Goal: Task Accomplishment & Management: Use online tool/utility

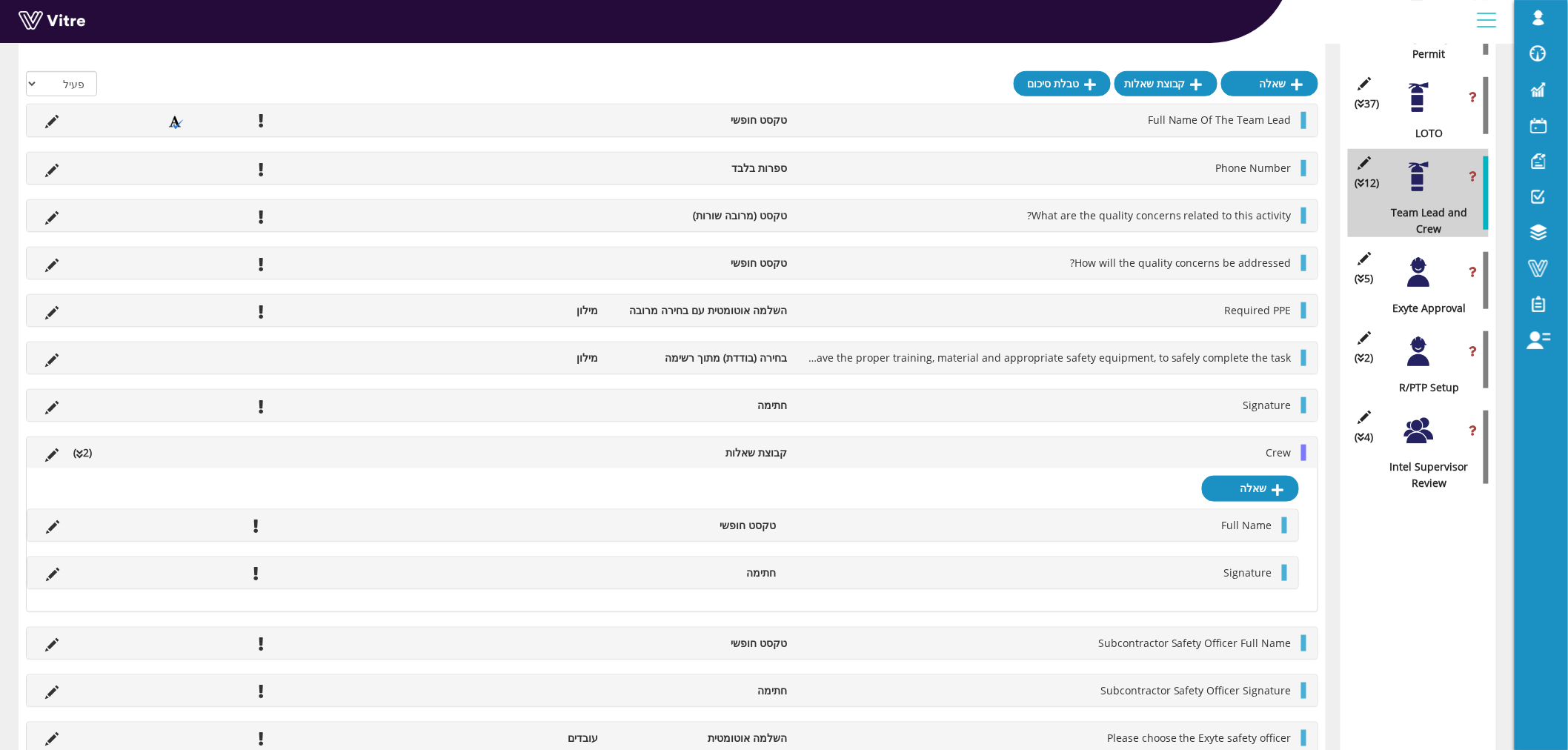
scroll to position [2866, 0]
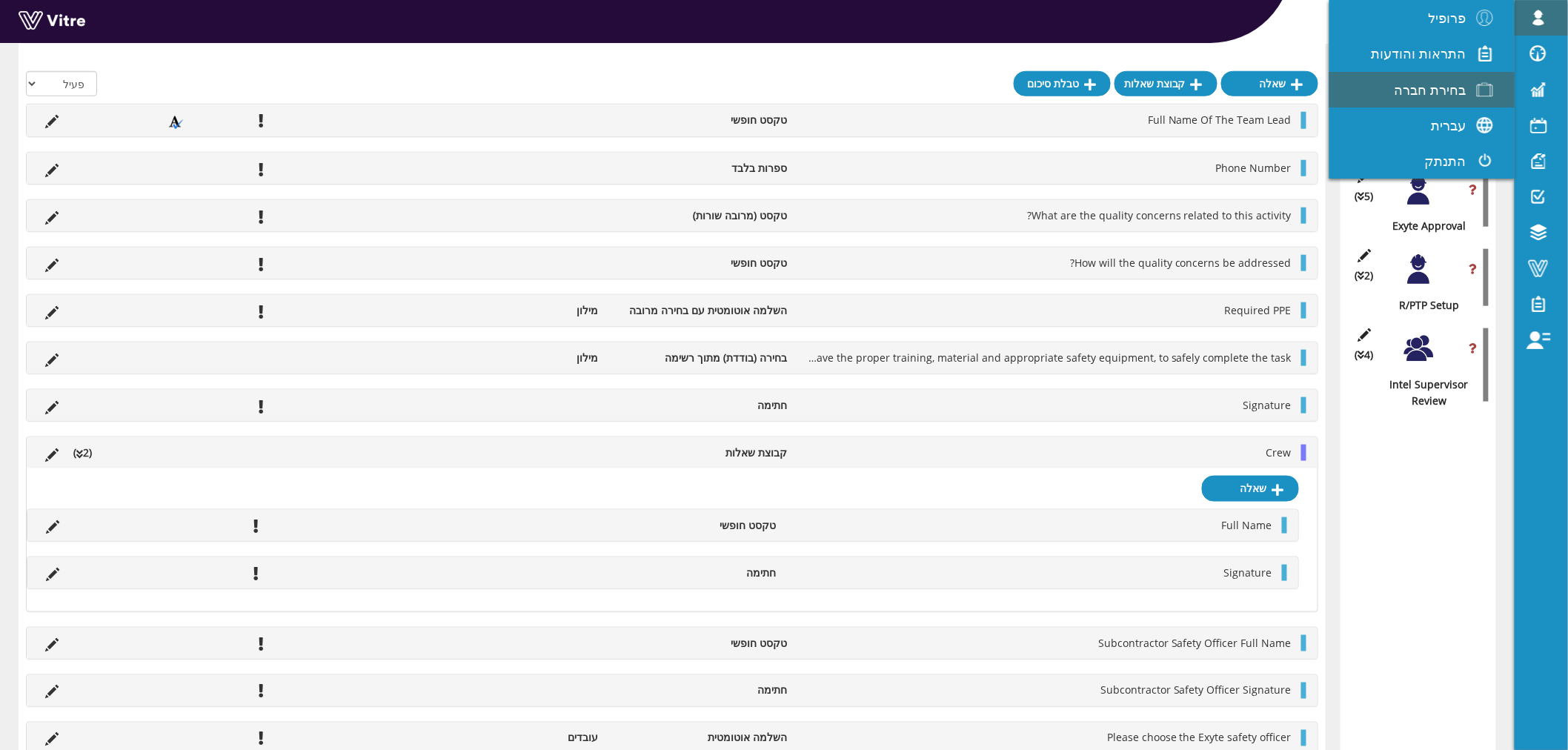
click at [1448, 90] on span "בחירת חברה" at bounding box center [1431, 90] width 72 height 18
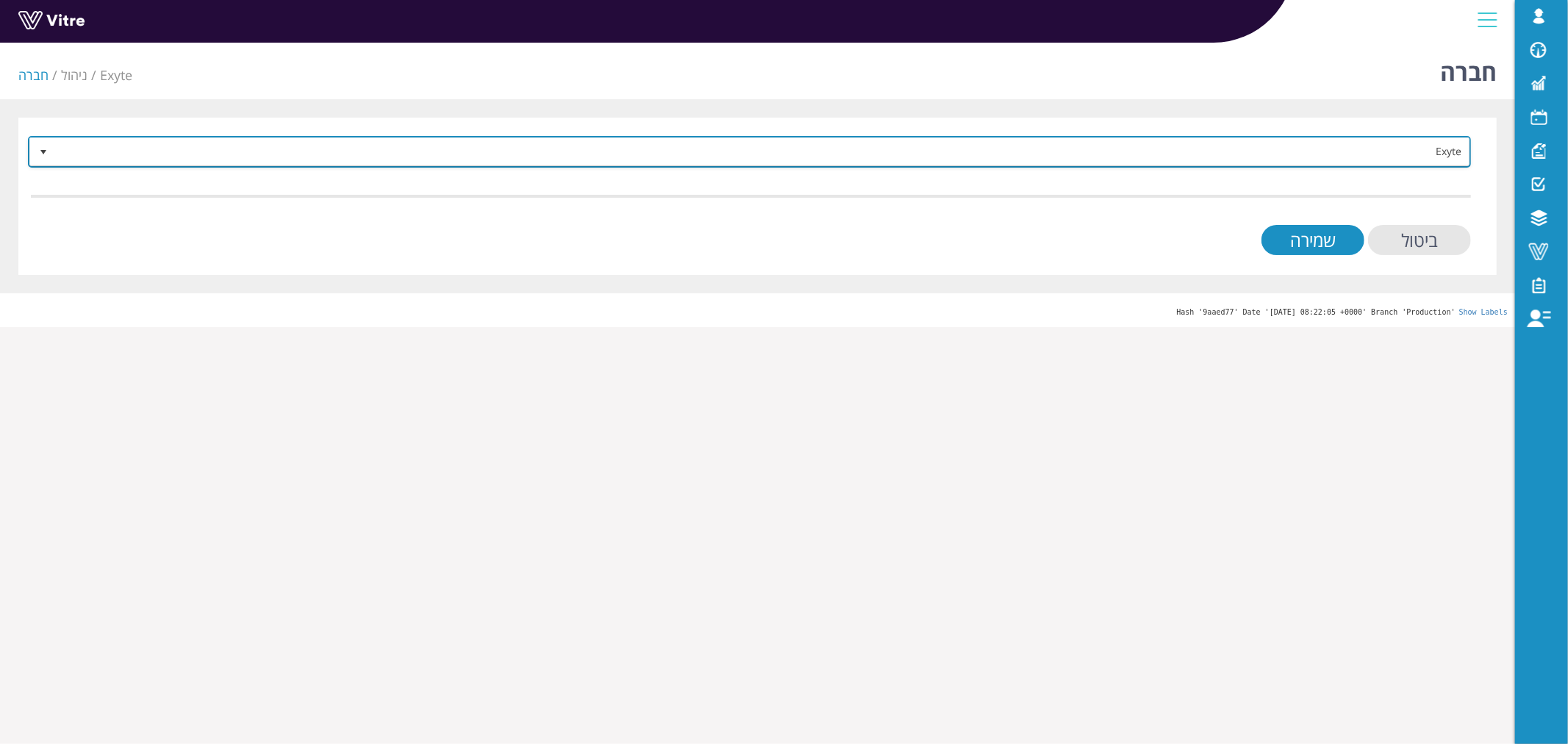
click at [1018, 152] on span "Exyte" at bounding box center [762, 151] width 1413 height 27
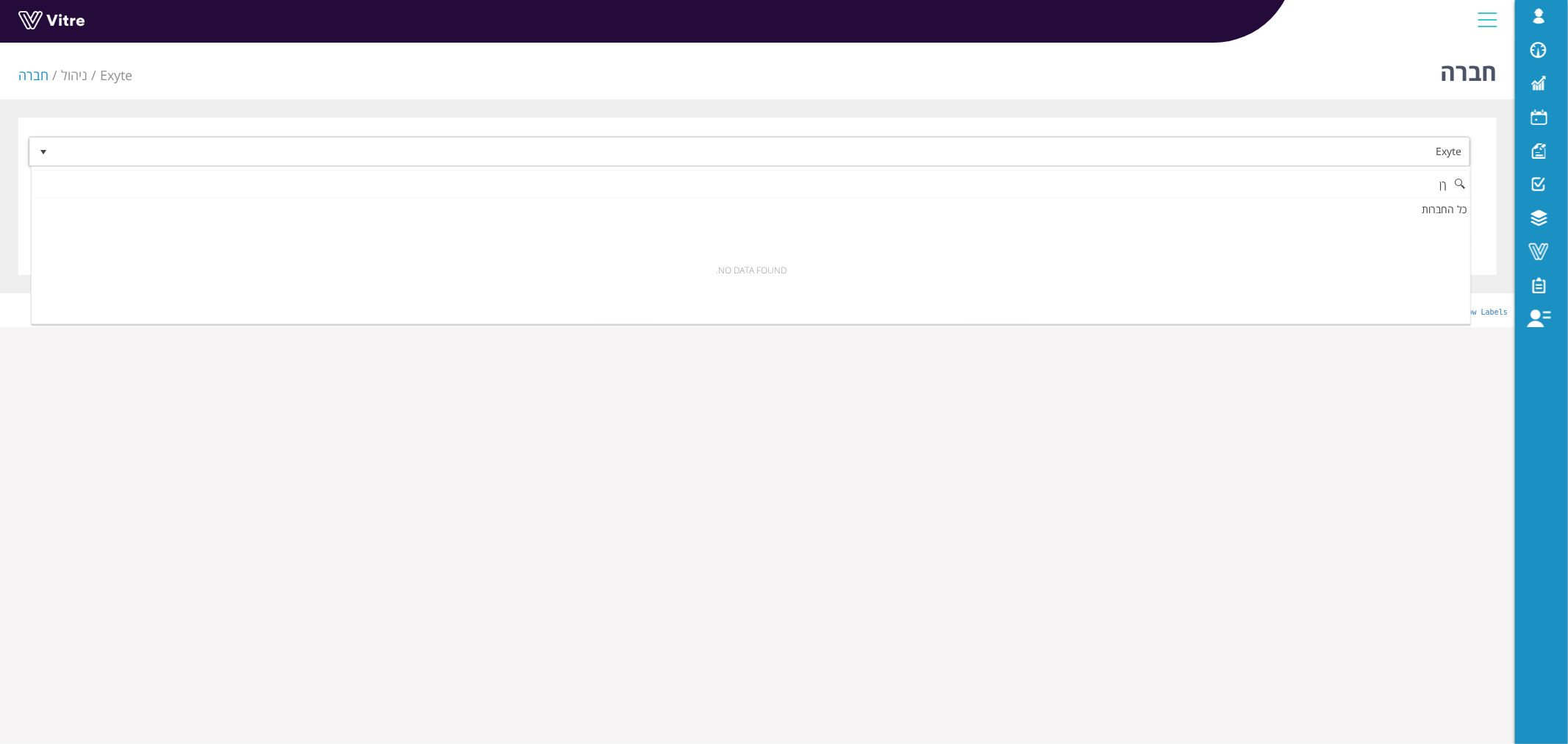
type input "ך"
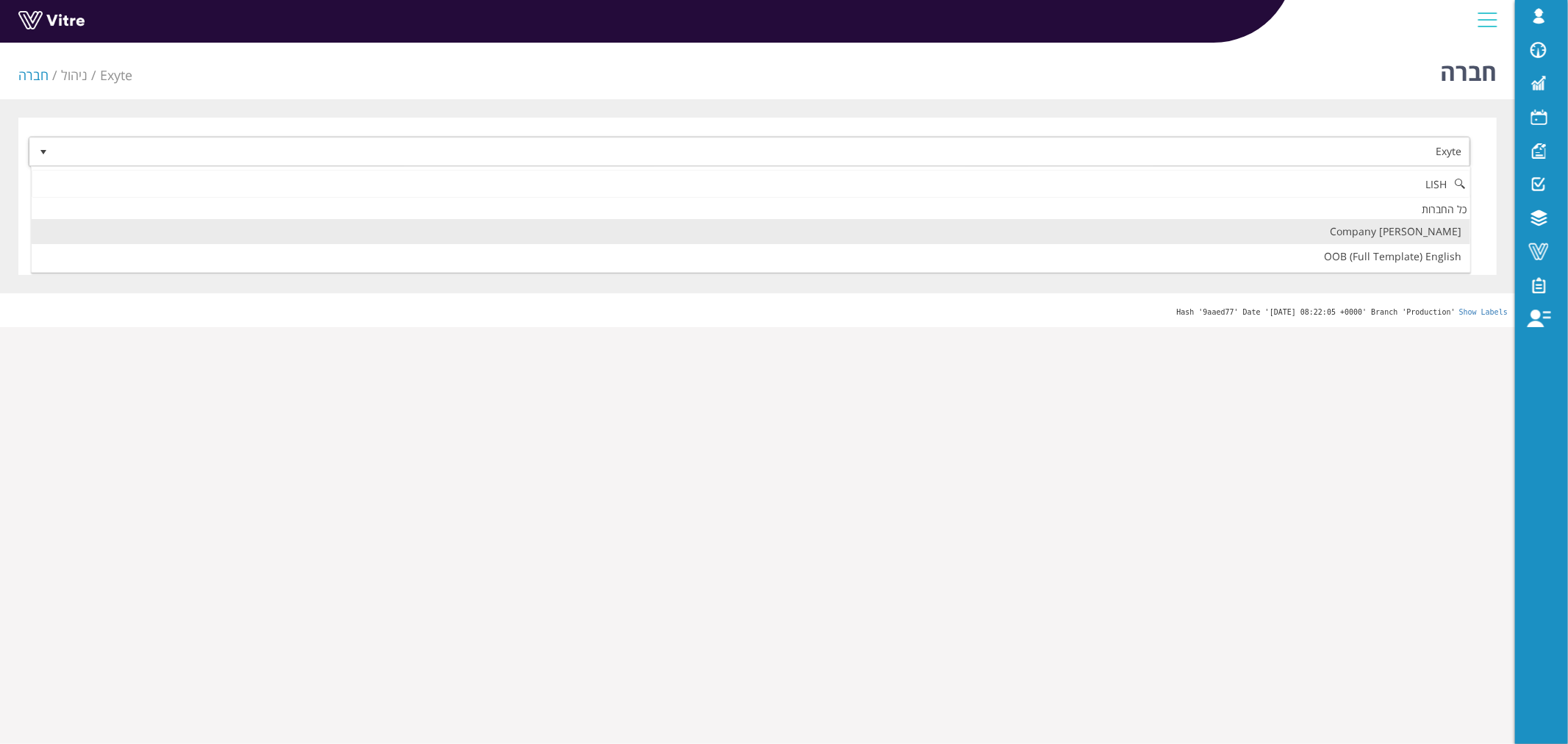
click at [1350, 224] on li "[PERSON_NAME]'s Company" at bounding box center [751, 231] width 1439 height 25
type input "LISH"
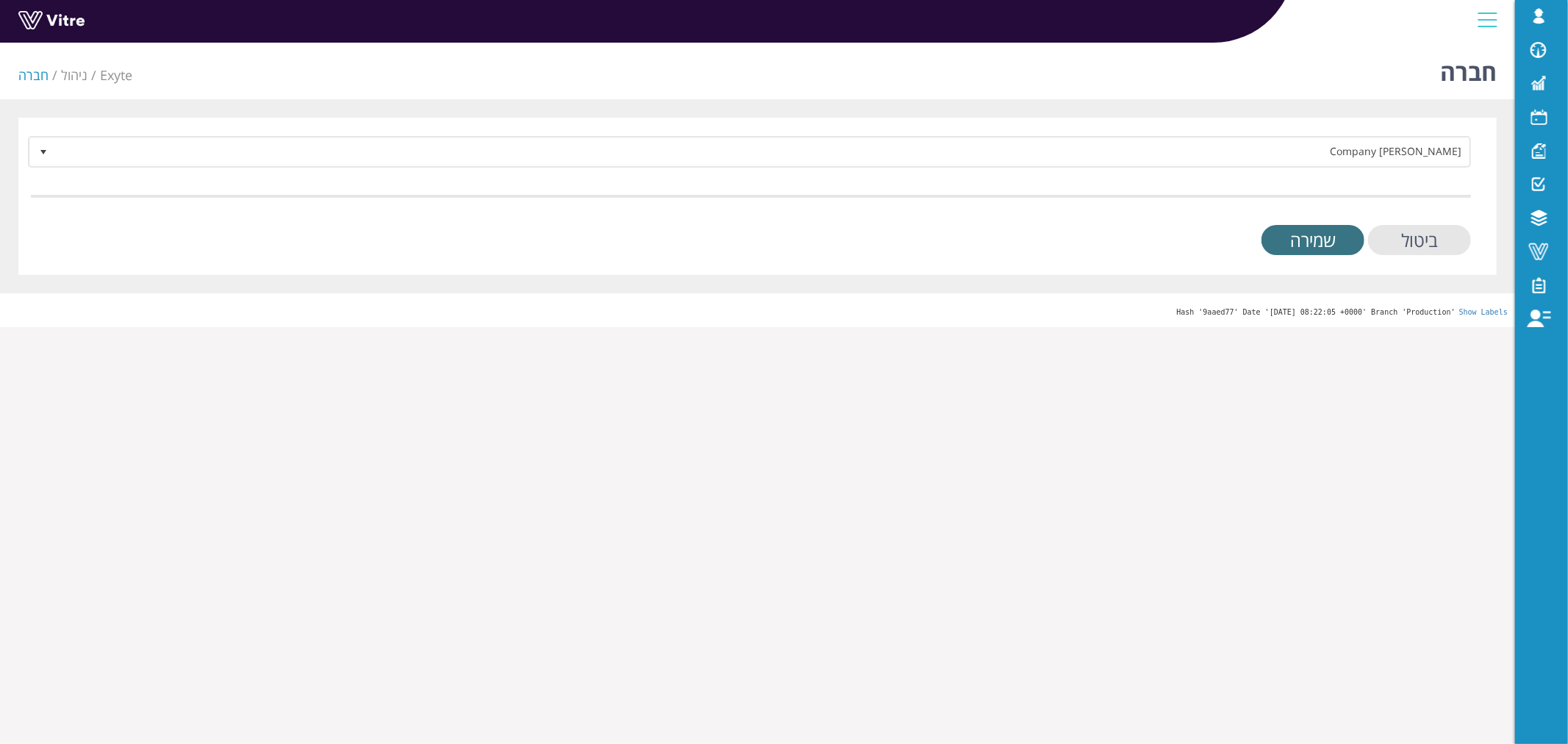
click at [1291, 238] on input "שמירה" at bounding box center [1312, 240] width 103 height 30
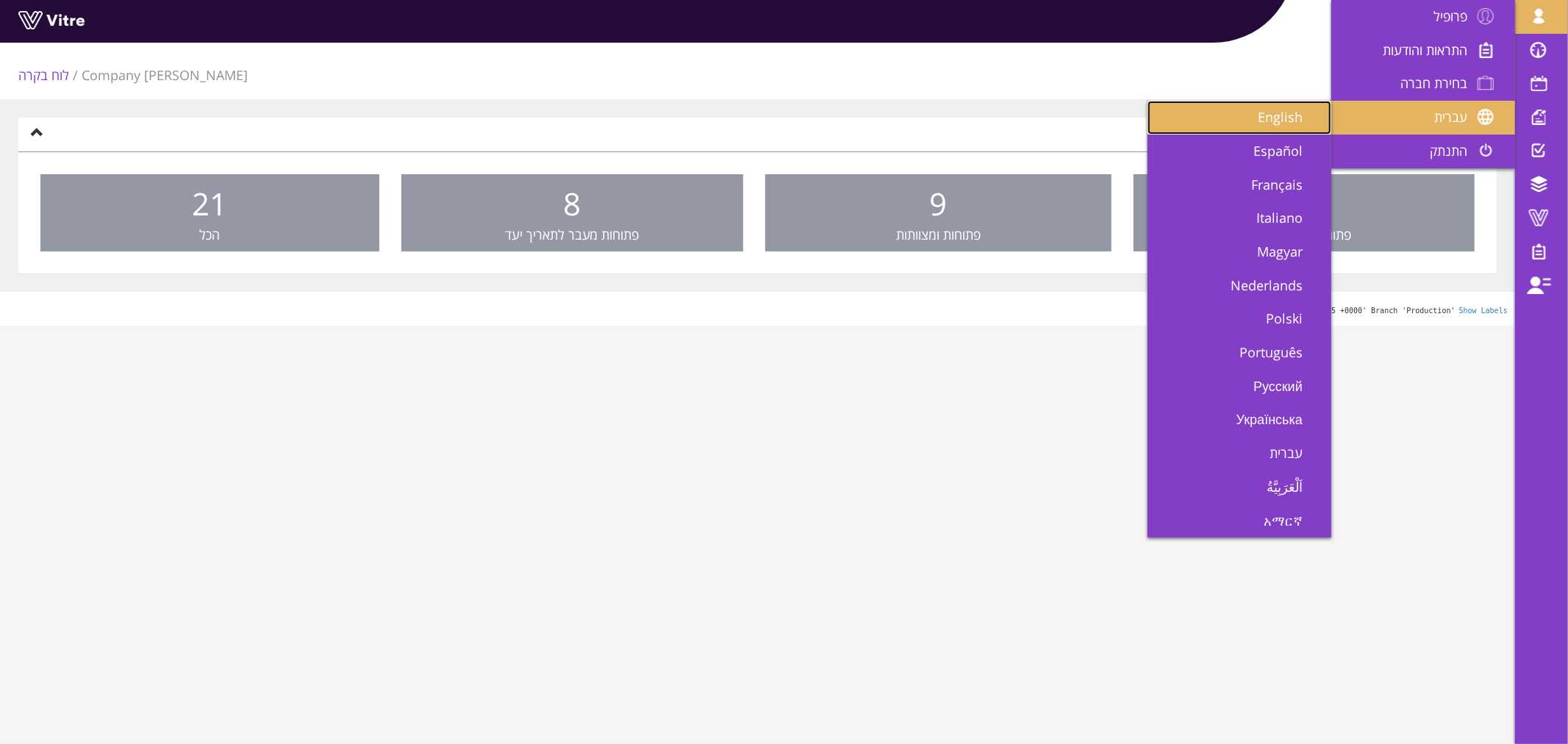
click at [1291, 113] on span "English" at bounding box center [1289, 116] width 63 height 18
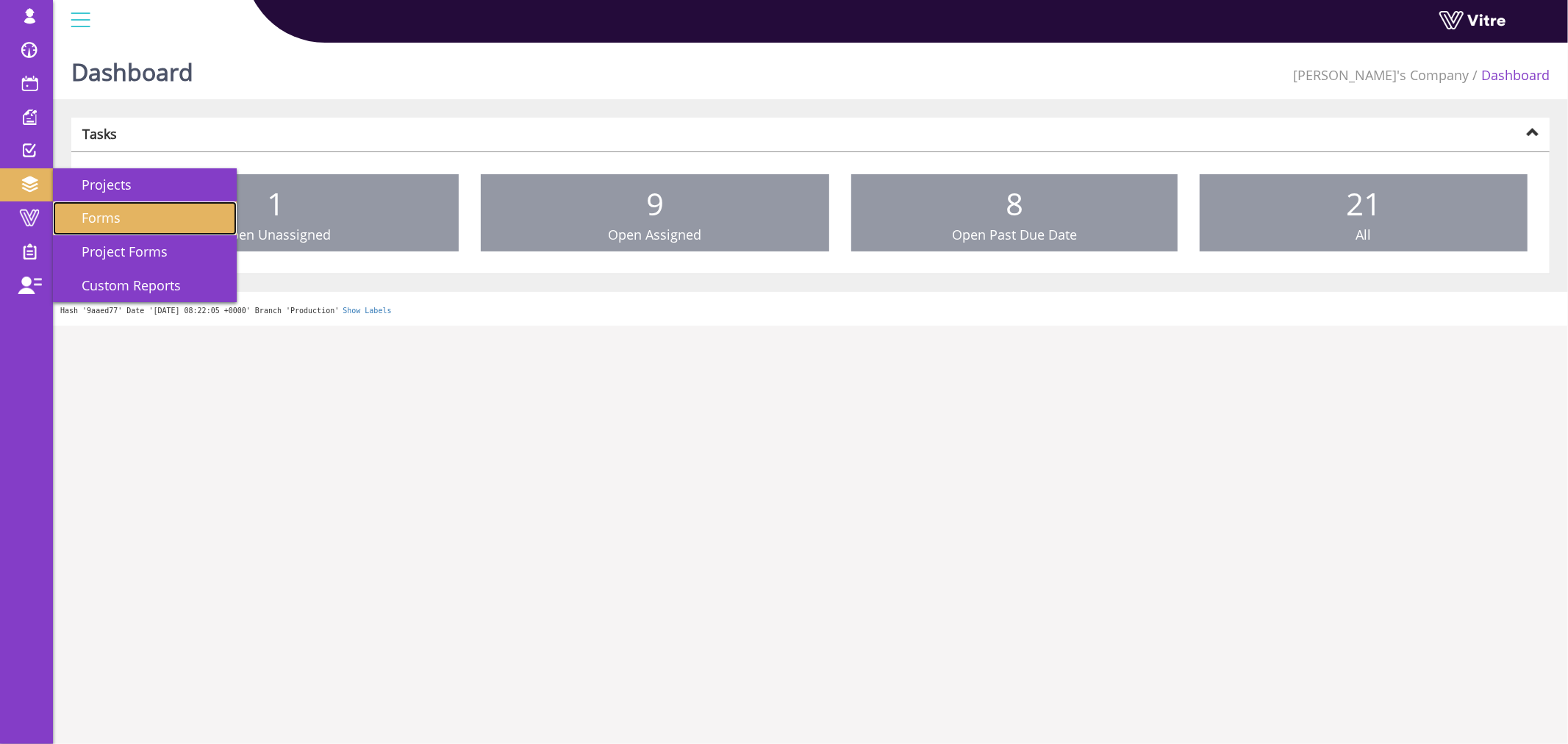
click at [121, 215] on link "Forms" at bounding box center [145, 218] width 184 height 34
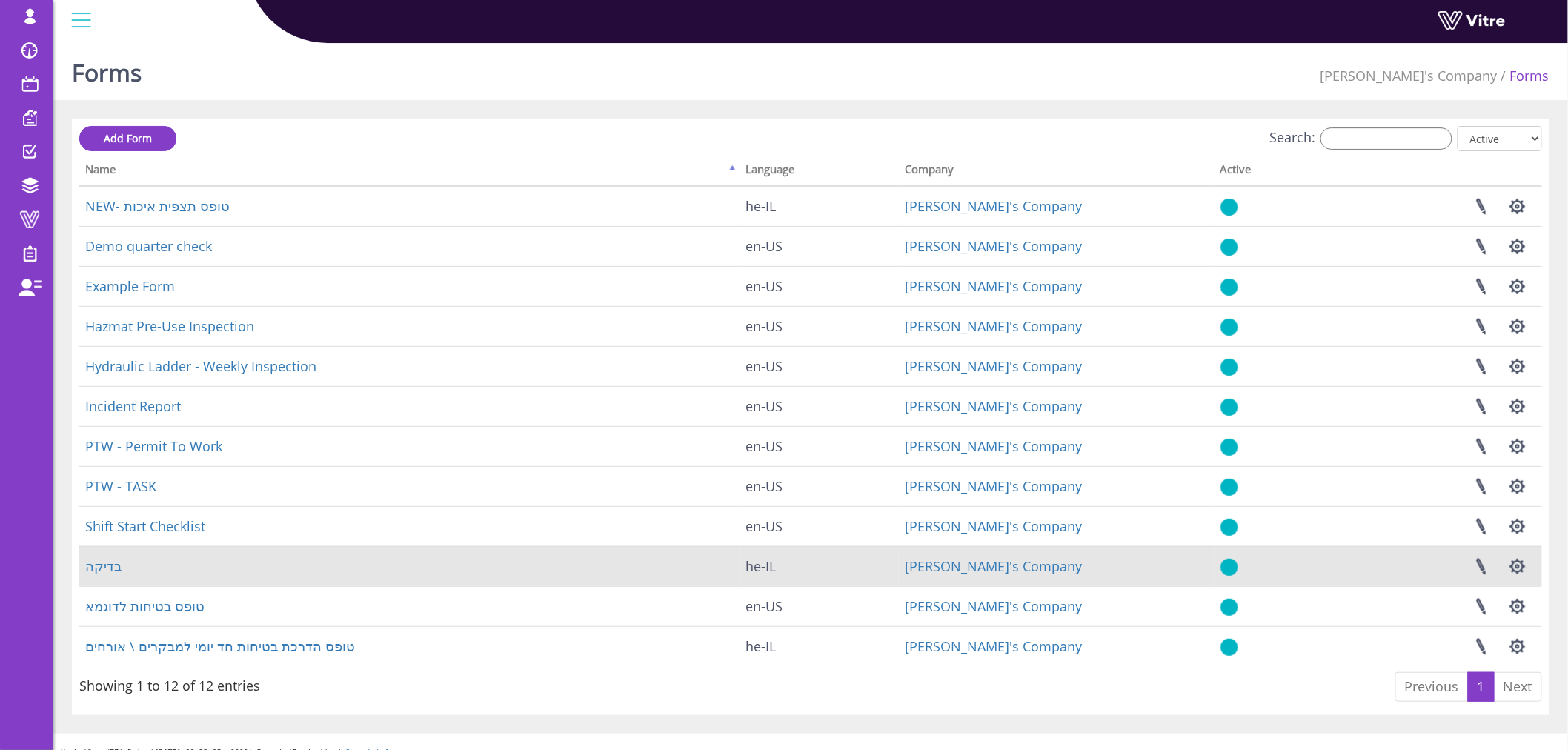
click at [120, 568] on td "בדיקה" at bounding box center [409, 566] width 660 height 40
click at [104, 561] on link "בדיקה" at bounding box center [103, 566] width 36 height 18
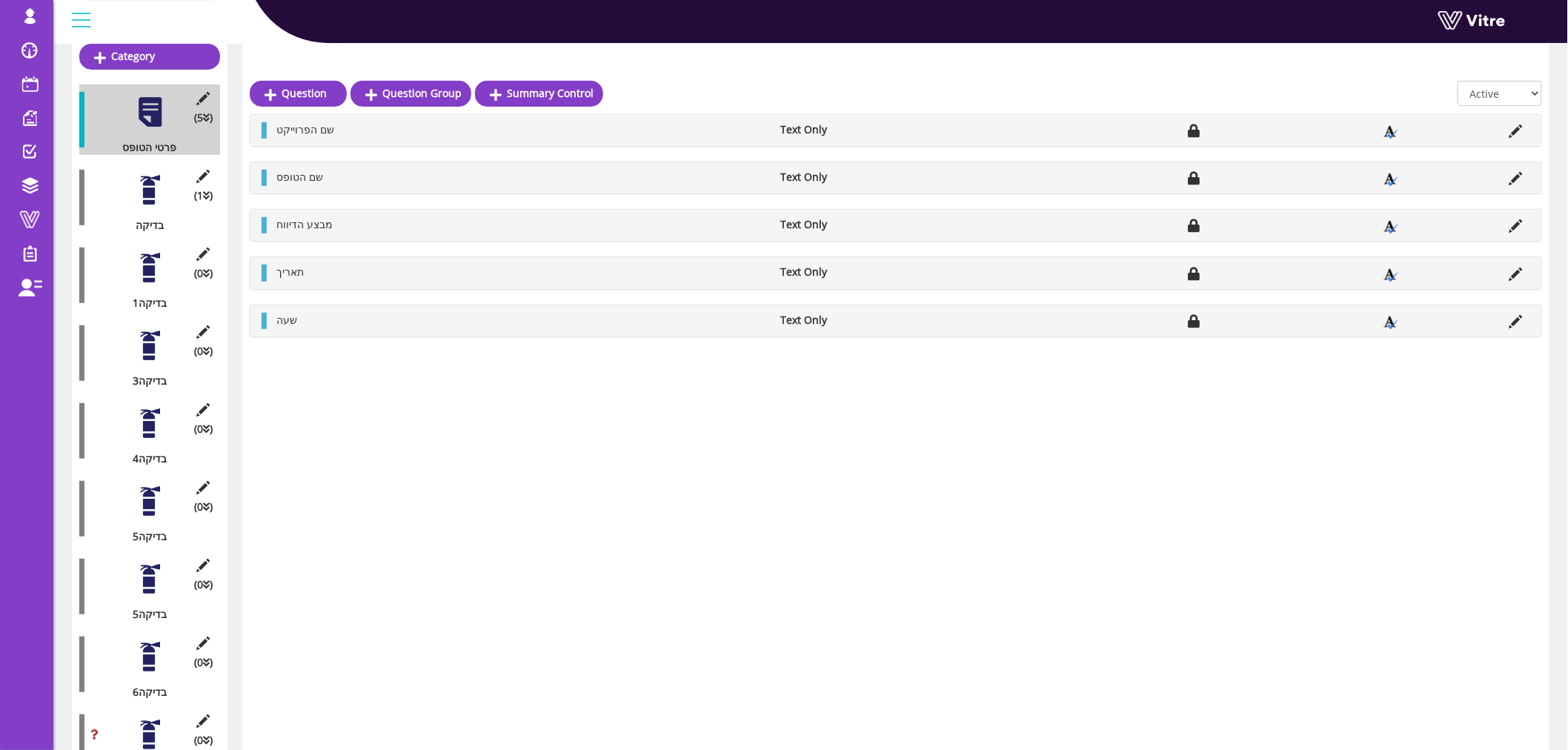
scroll to position [247, 0]
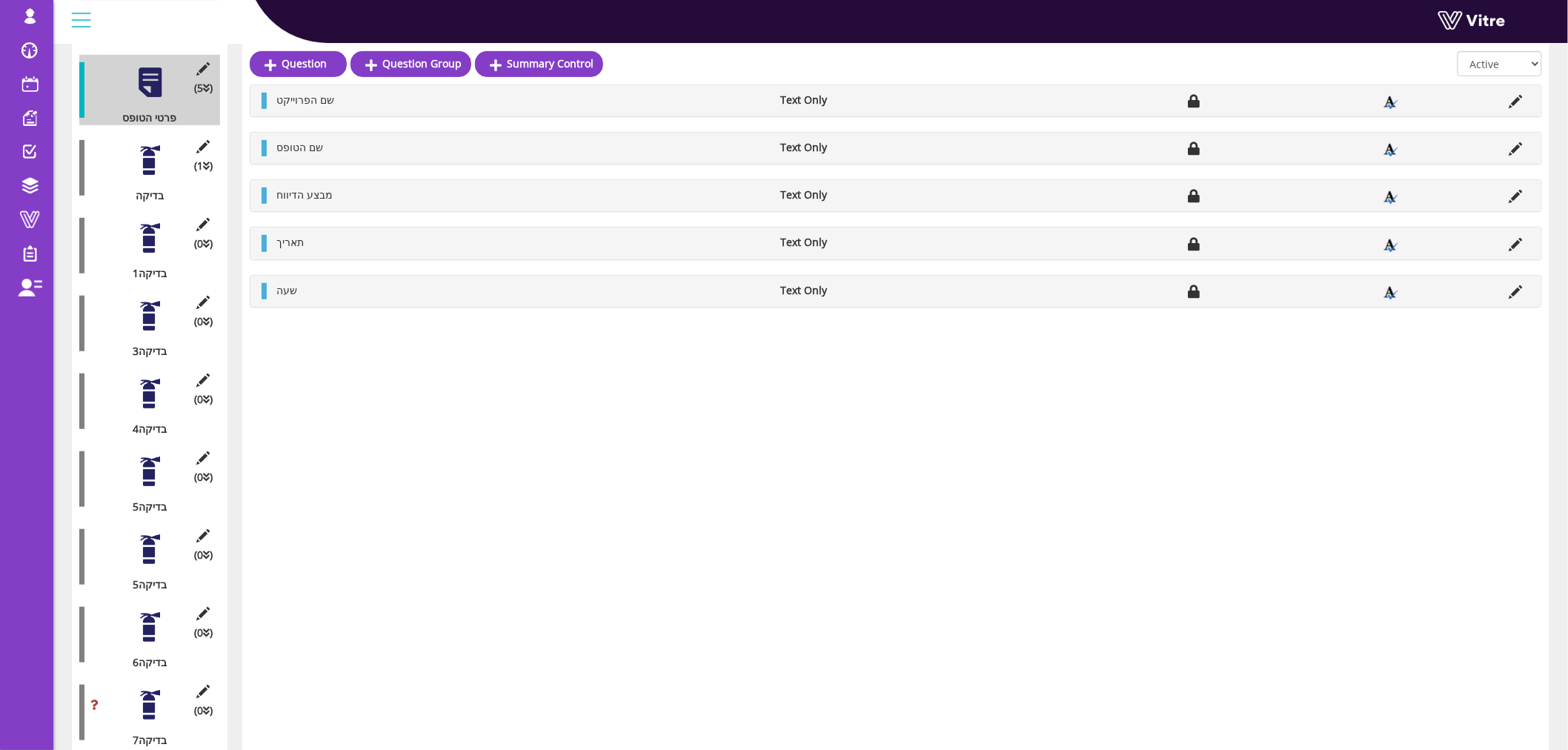
click at [160, 455] on div at bounding box center [150, 471] width 33 height 33
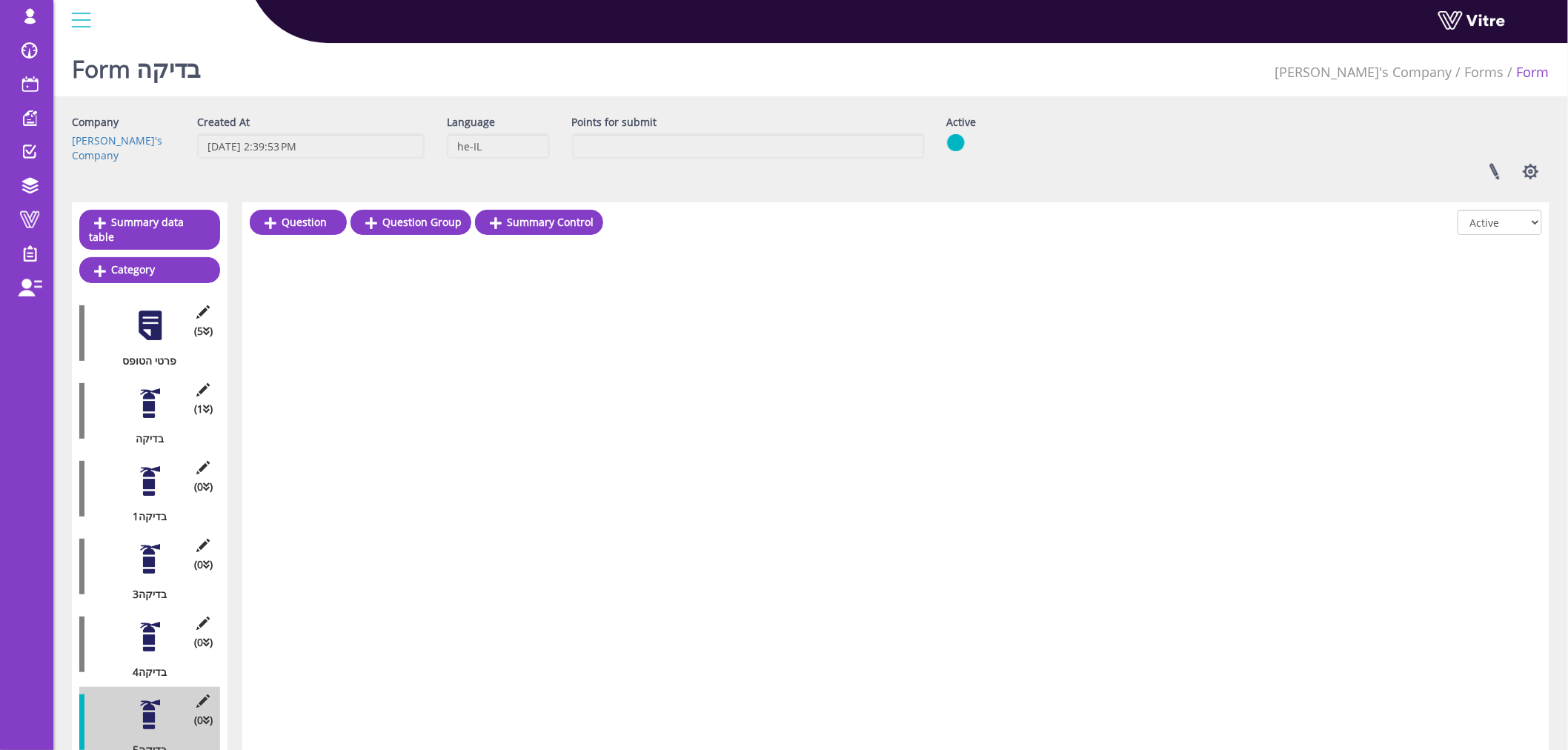
scroll to position [0, 0]
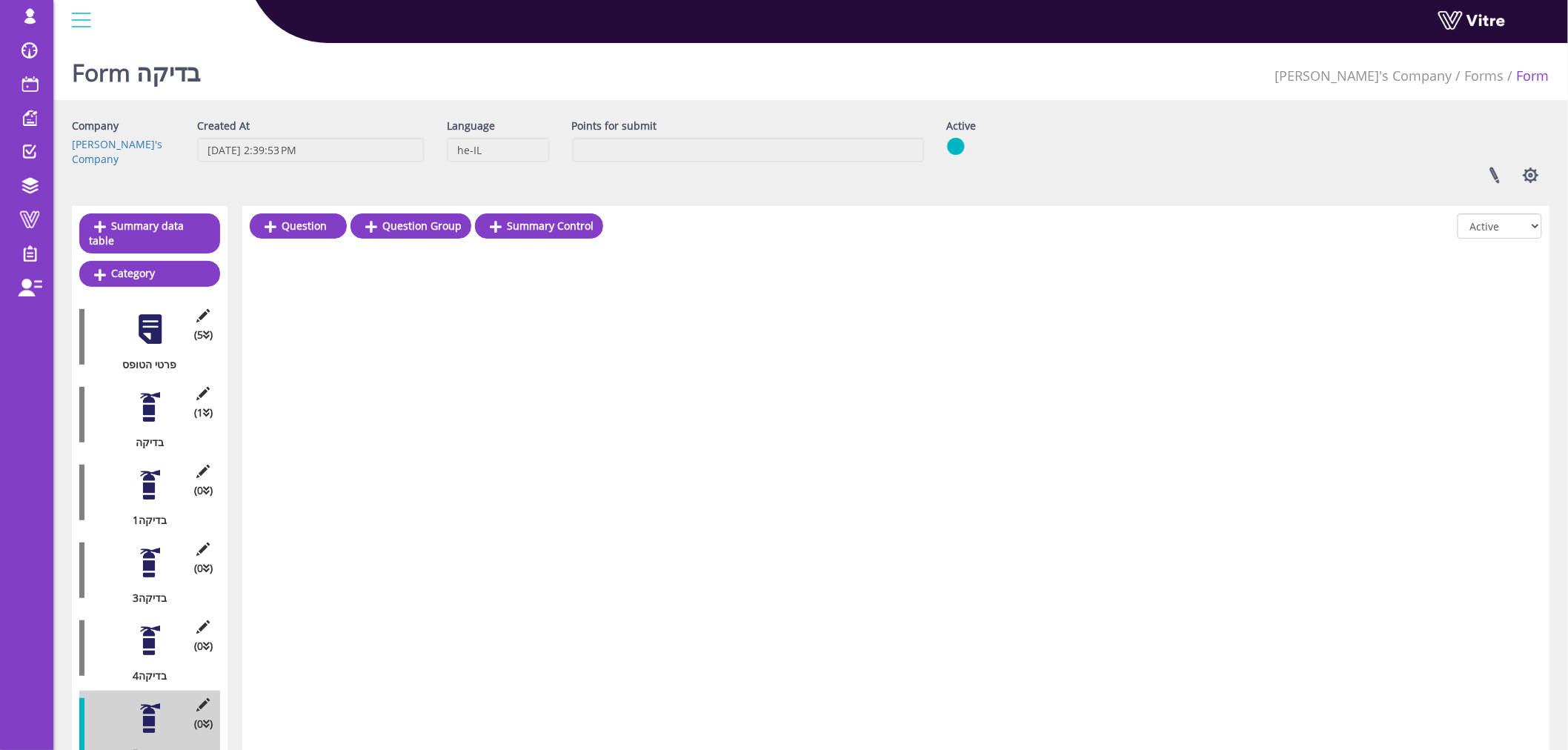
click at [147, 395] on div at bounding box center [150, 407] width 33 height 33
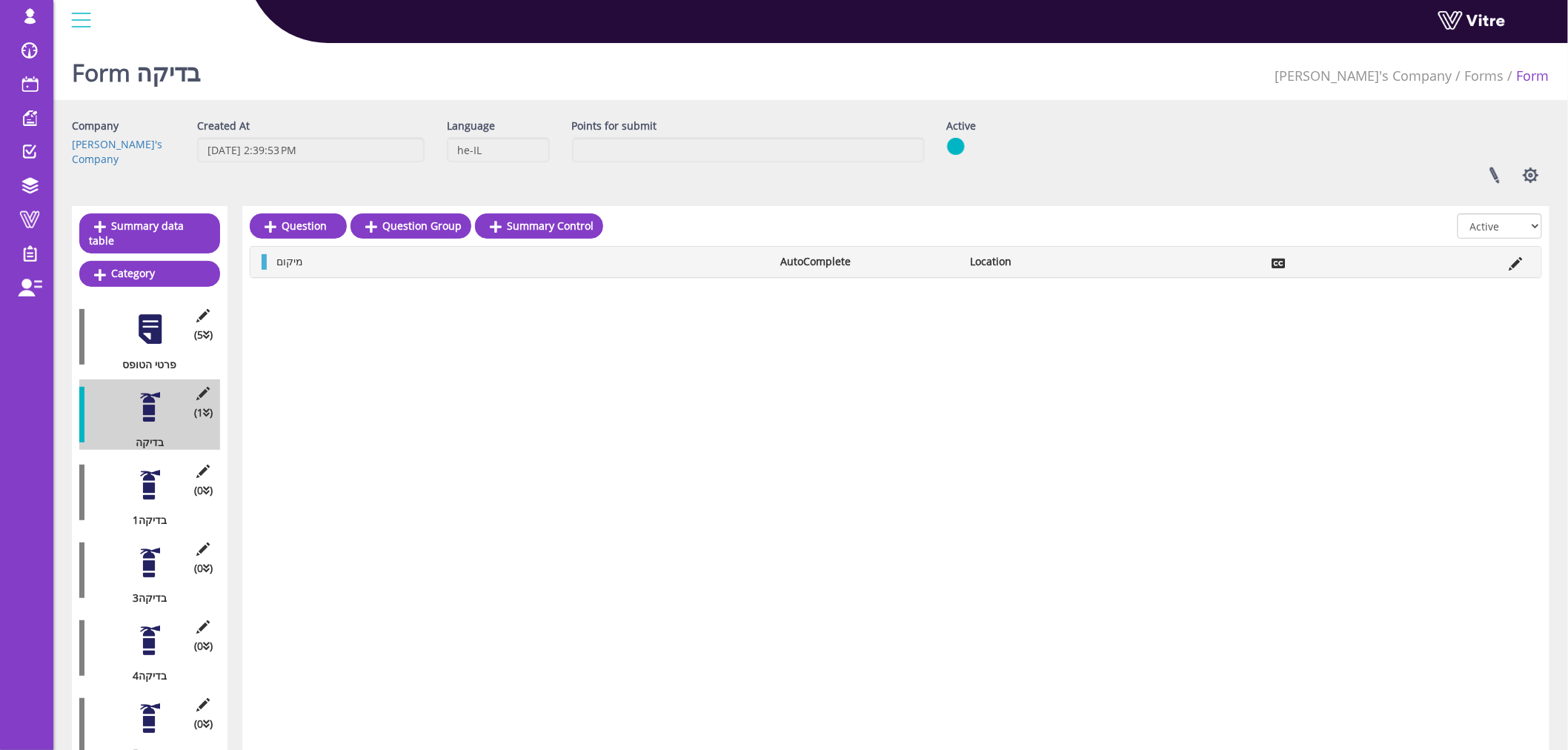
click at [128, 314] on div "(5 ) פרטי הטופס" at bounding box center [150, 337] width 141 height 70
click at [146, 313] on div at bounding box center [150, 329] width 33 height 33
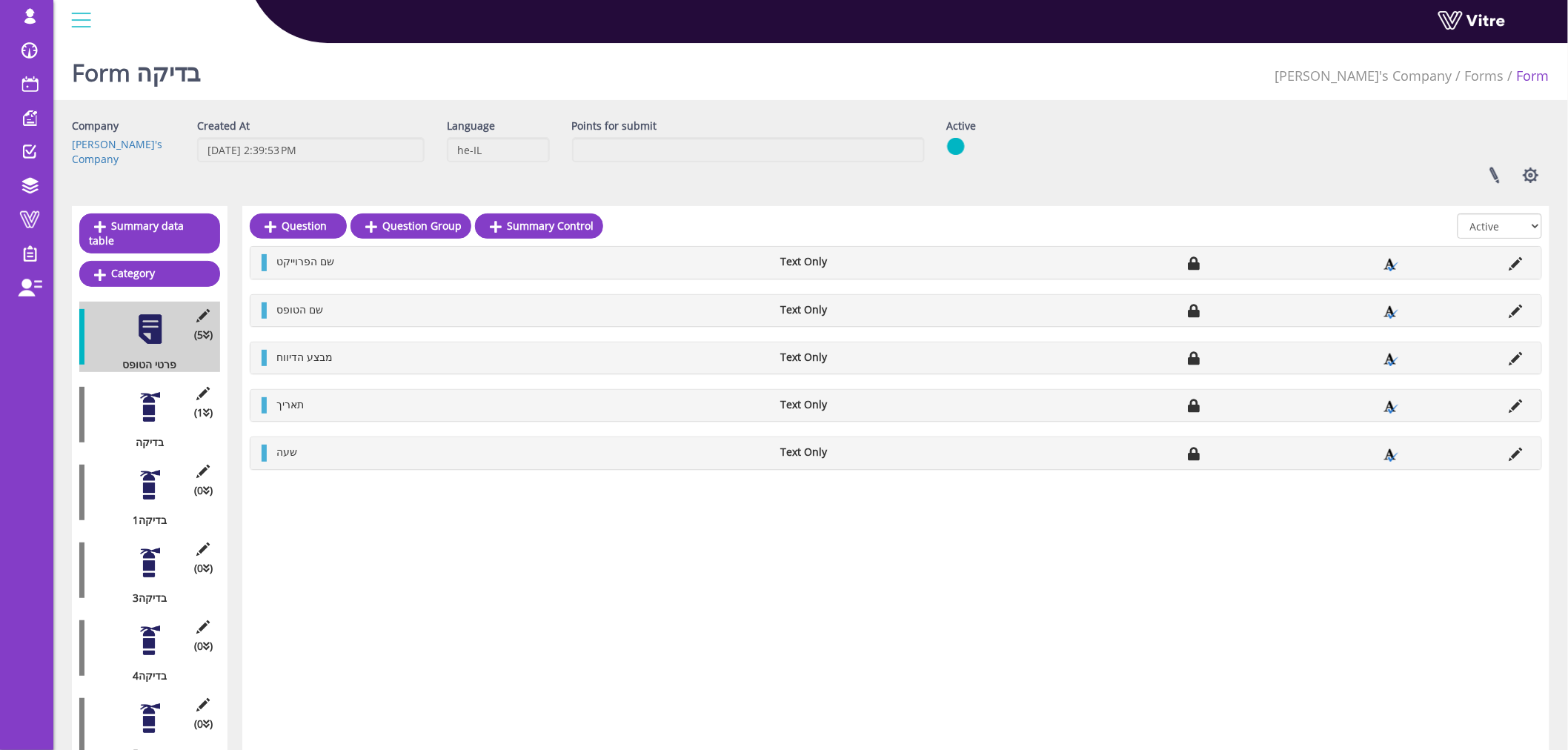
click at [1528, 310] on li at bounding box center [1516, 309] width 28 height 15
click at [1512, 308] on icon at bounding box center [1515, 311] width 13 height 13
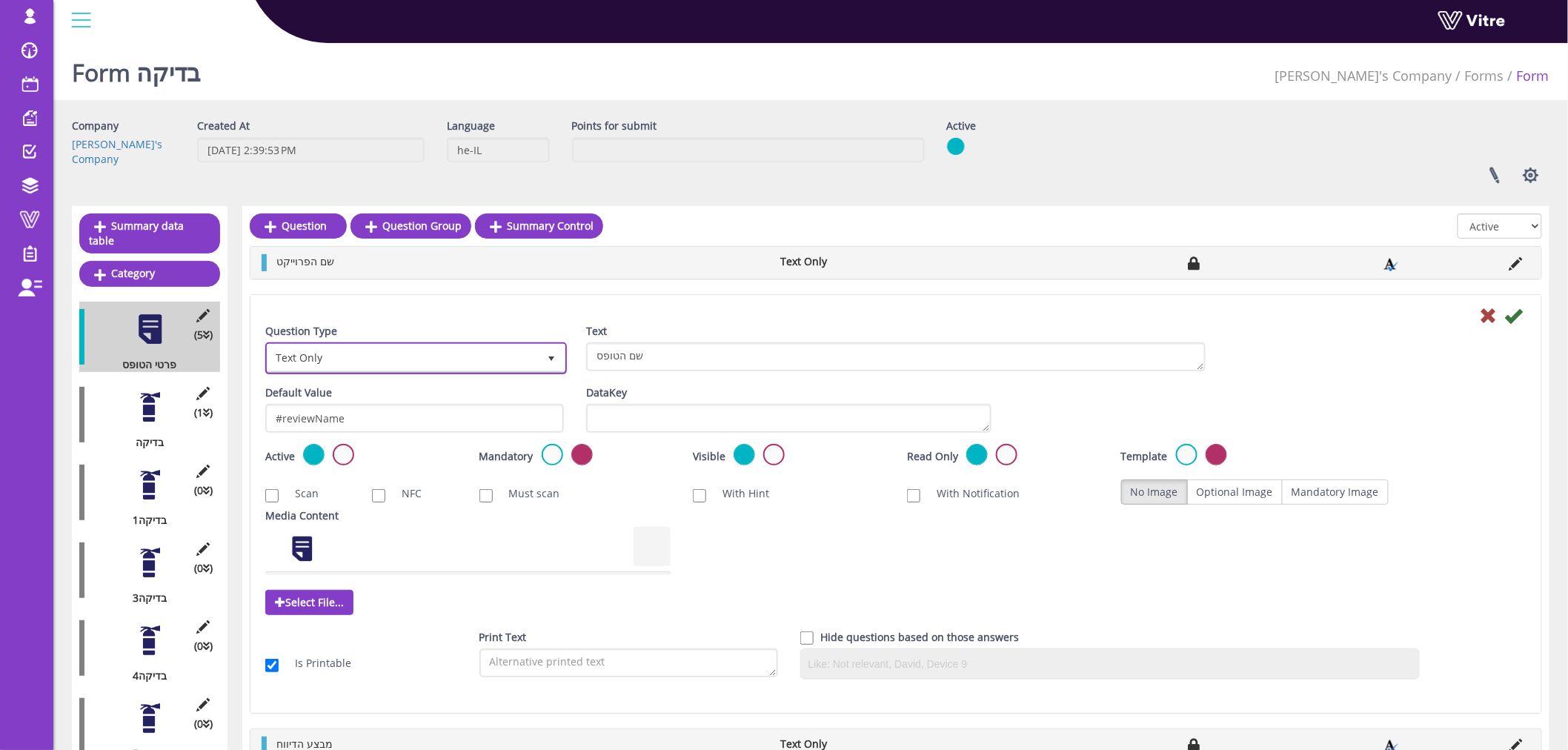
click at [460, 352] on span "Text Only" at bounding box center [402, 358] width 270 height 27
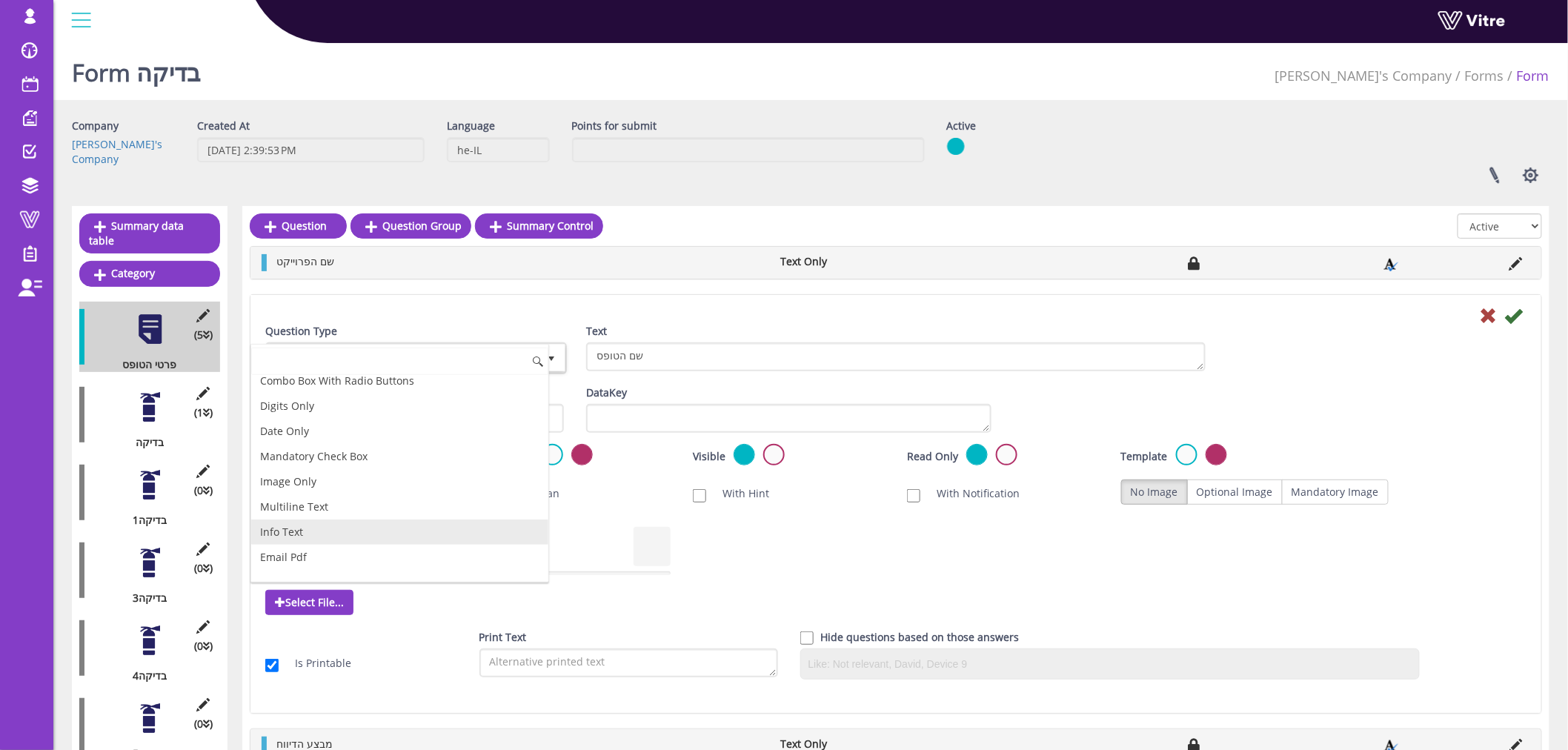
scroll to position [210, 0]
drag, startPoint x: 338, startPoint y: 531, endPoint x: 264, endPoint y: 531, distance: 74.0
click at [264, 531] on li "Multiline Text" at bounding box center [399, 532] width 297 height 25
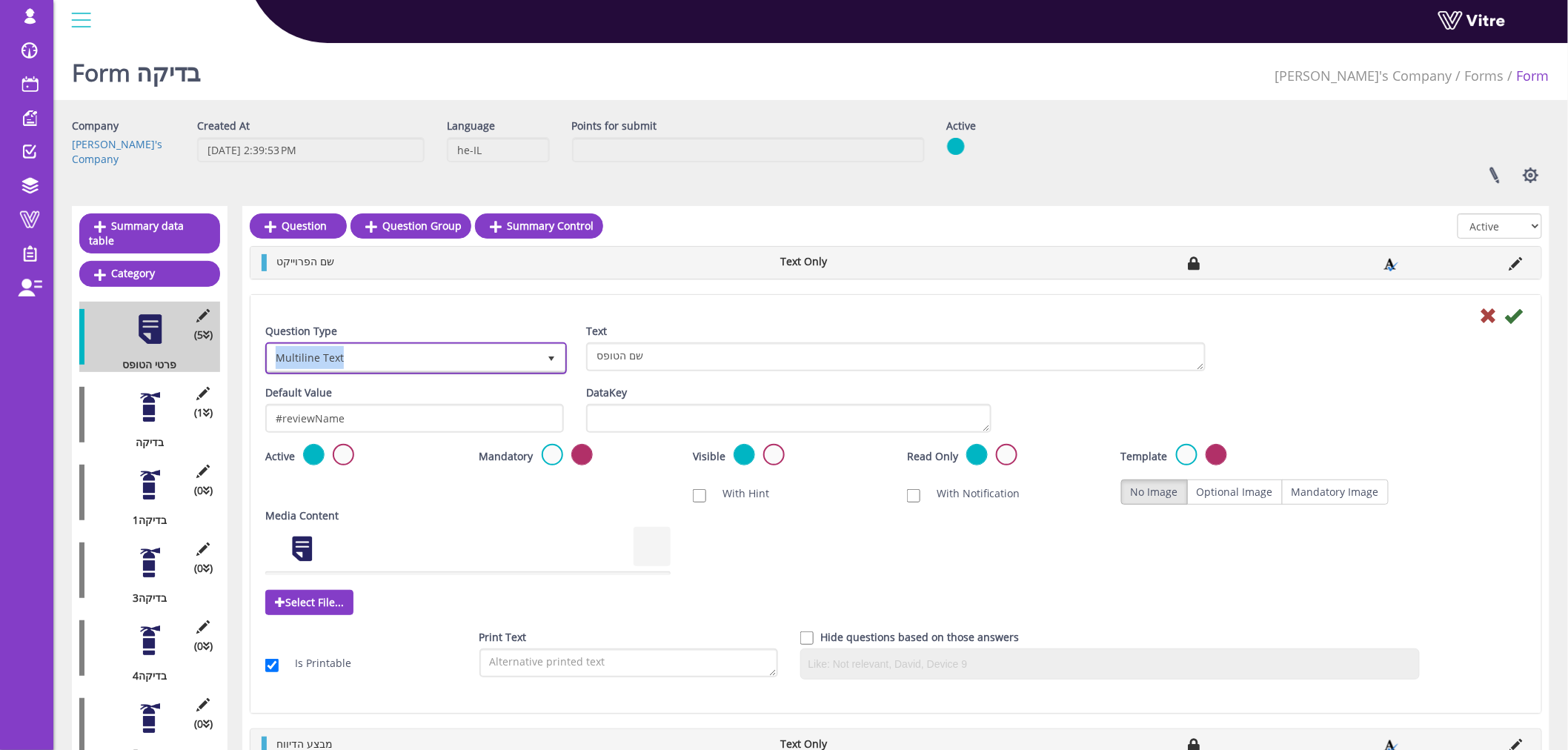
copy span "Multiline Text"
drag, startPoint x: 373, startPoint y: 342, endPoint x: 265, endPoint y: 343, distance: 108.0
click at [266, 344] on span "Multiline Text" at bounding box center [416, 358] width 299 height 28
